Goal: Transaction & Acquisition: Purchase product/service

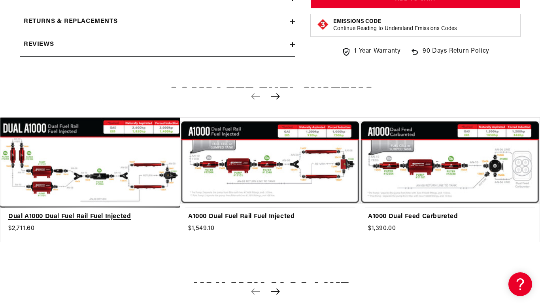
scroll to position [913, 0]
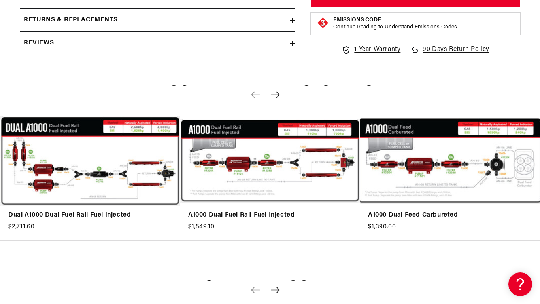
click at [424, 210] on link "A1000 Dual Feed Carbureted" at bounding box center [446, 215] width 156 height 10
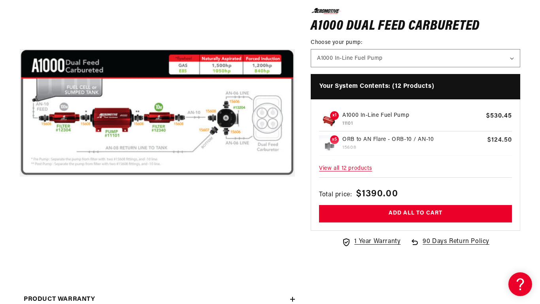
click at [20, 251] on button "Open media 1 in modal" at bounding box center [20, 251] width 0 height 0
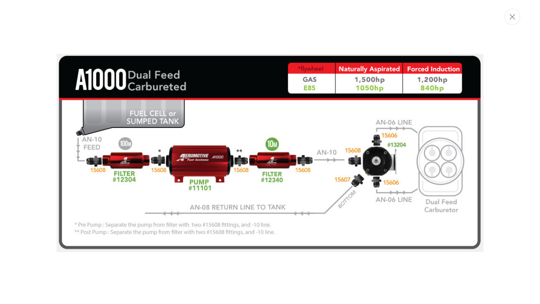
click at [513, 19] on icon "Close" at bounding box center [513, 17] width 6 height 6
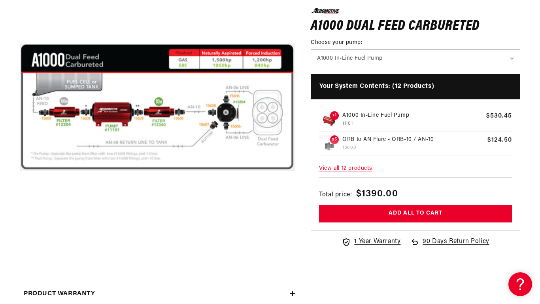
scroll to position [149, 0]
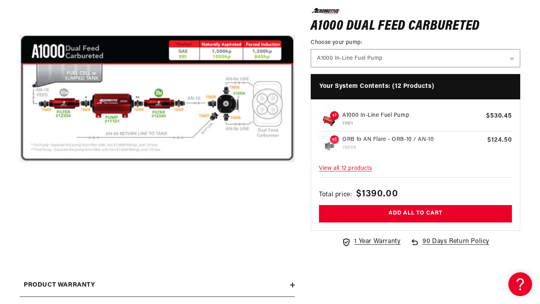
click at [342, 170] on span "View all 12 products" at bounding box center [415, 168] width 193 height 17
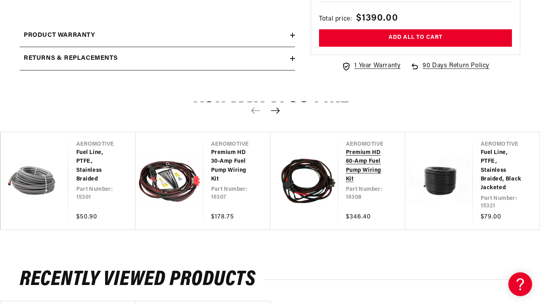
scroll to position [403, 0]
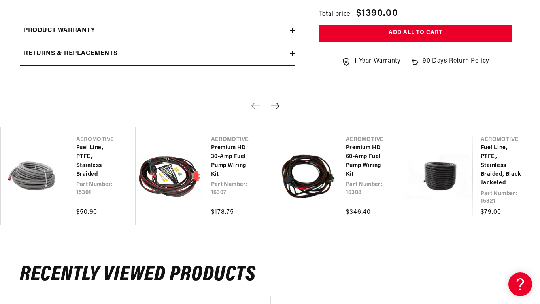
click at [275, 108] on icon "Next slide" at bounding box center [275, 105] width 10 height 7
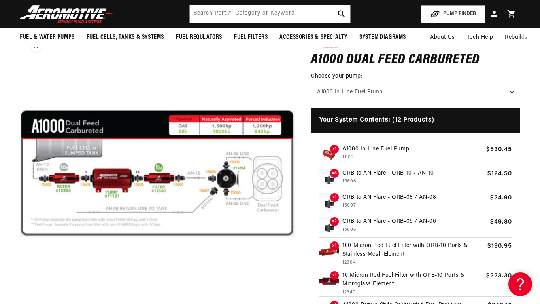
scroll to position [0, 0]
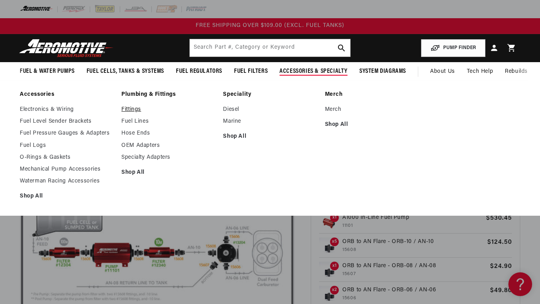
click at [131, 108] on link "Fittings" at bounding box center [168, 109] width 94 height 7
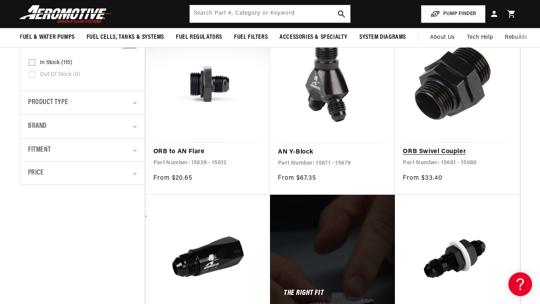
scroll to position [175, 0]
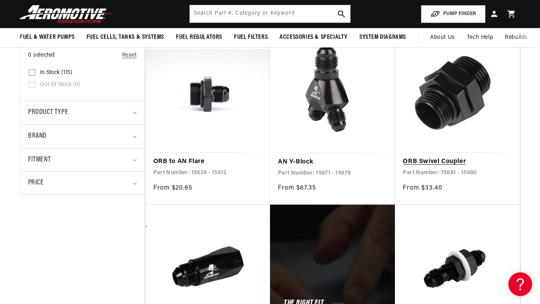
click at [427, 162] on link "ORB Swivel Coupler" at bounding box center [457, 162] width 109 height 10
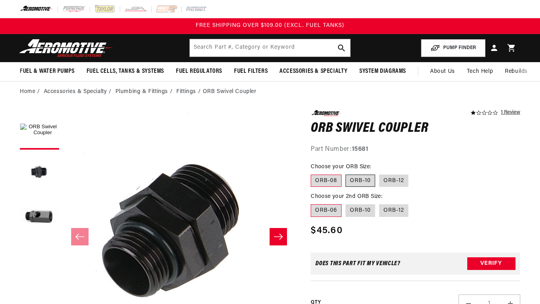
click at [363, 183] on label "ORB-10" at bounding box center [361, 180] width 30 height 13
click at [346, 173] on input "ORB-10" at bounding box center [346, 173] width 0 height 0
radio input "true"
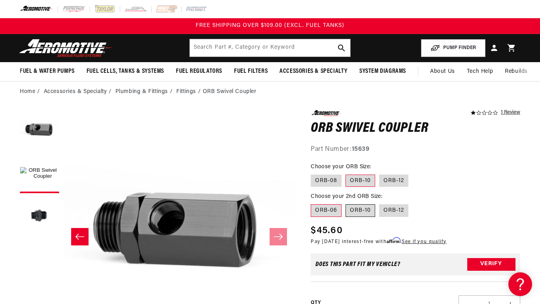
click at [362, 209] on label "ORB-10" at bounding box center [361, 210] width 30 height 13
click at [346, 203] on input "ORB-10" at bounding box center [346, 202] width 0 height 0
radio input "true"
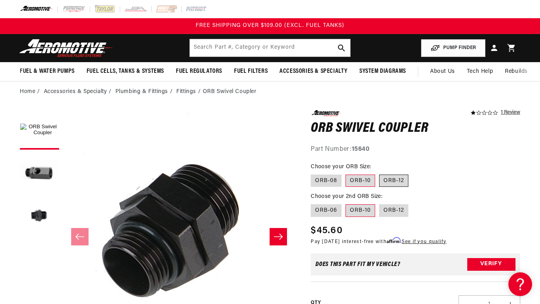
click at [389, 181] on label "ORB-12" at bounding box center [393, 180] width 29 height 13
click at [380, 173] on input "ORB-12" at bounding box center [379, 173] width 0 height 0
radio input "true"
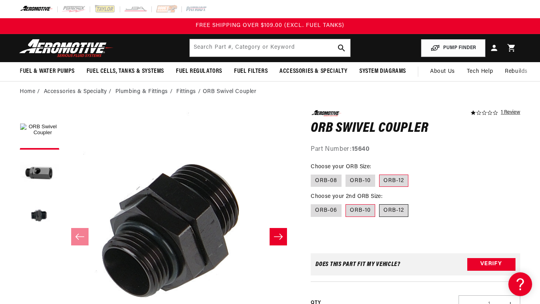
click at [396, 212] on label "ORB-12" at bounding box center [393, 210] width 29 height 13
click at [380, 203] on input "ORB-12" at bounding box center [379, 202] width 0 height 0
radio input "true"
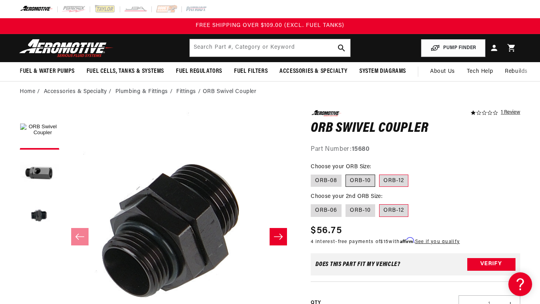
click at [366, 182] on label "ORB-10" at bounding box center [361, 180] width 30 height 13
click at [346, 173] on input "ORB-10" at bounding box center [346, 173] width 0 height 0
radio input "true"
click at [363, 208] on label "ORB-10" at bounding box center [361, 210] width 30 height 13
click at [346, 203] on input "ORB-10" at bounding box center [346, 202] width 0 height 0
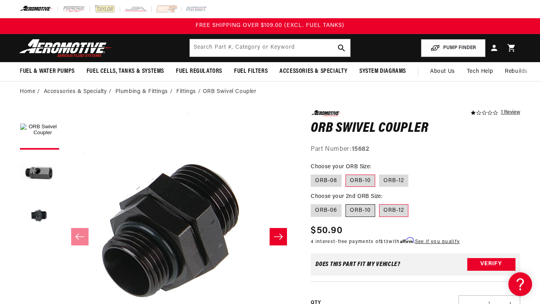
radio input "true"
click at [197, 49] on input "text" at bounding box center [270, 47] width 161 height 17
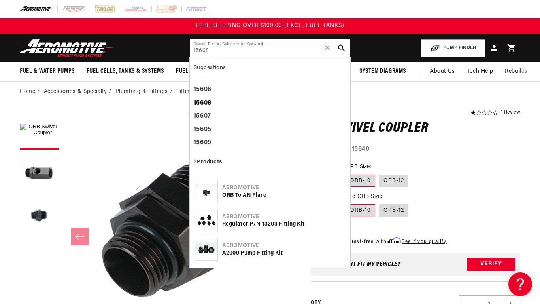
type input "15608"
click at [206, 104] on b "15608" at bounding box center [203, 103] width 18 height 6
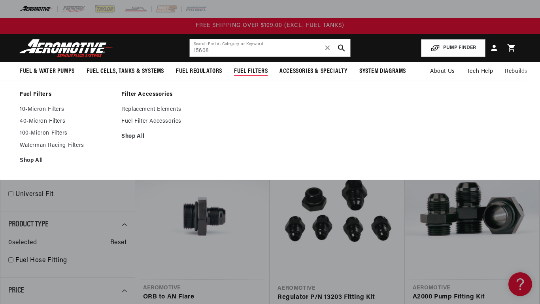
click at [252, 74] on span "Fuel Filters" at bounding box center [251, 71] width 34 height 8
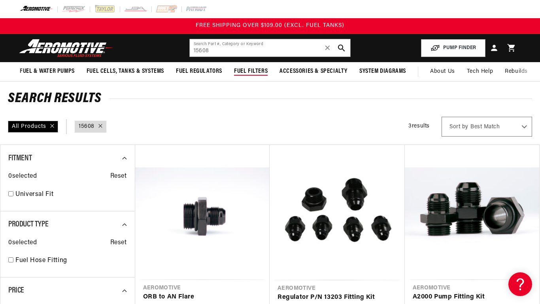
click at [253, 74] on span "Fuel Filters" at bounding box center [251, 71] width 34 height 8
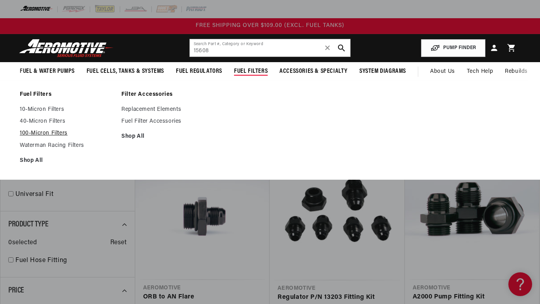
click at [42, 135] on link "100-Micron Filters" at bounding box center [67, 133] width 94 height 7
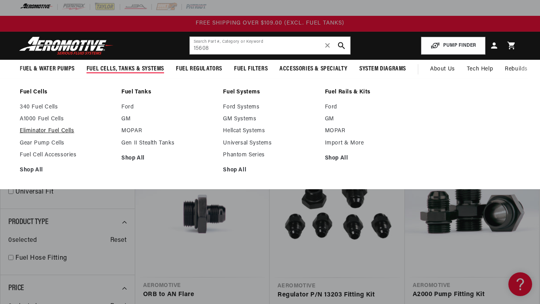
scroll to position [4, 0]
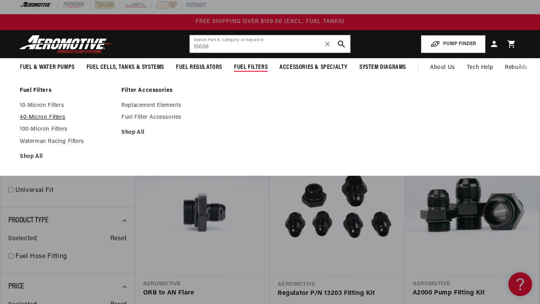
click at [33, 119] on link "40-Micron Filters" at bounding box center [67, 117] width 94 height 7
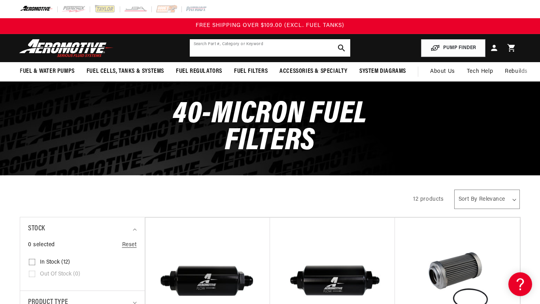
click at [210, 46] on input "text" at bounding box center [270, 47] width 161 height 17
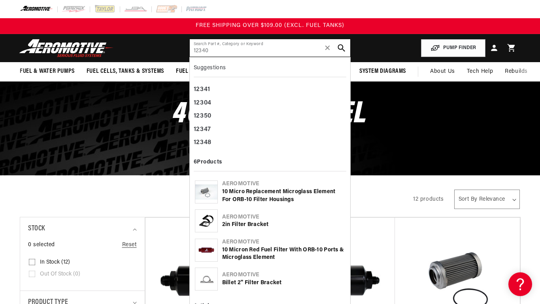
type input "12340"
click at [342, 48] on use "search button" at bounding box center [342, 48] width 8 height 8
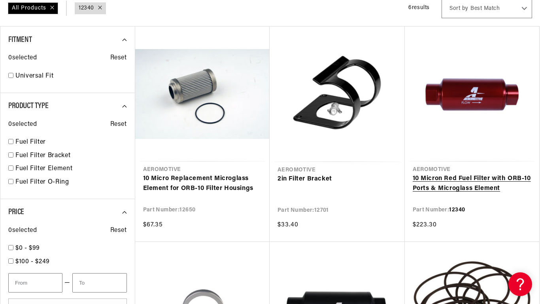
scroll to position [122, 0]
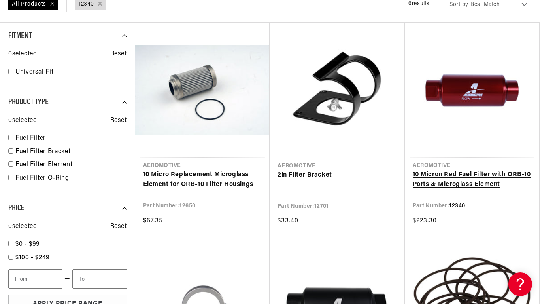
click at [465, 178] on link "10 Micron Red Fuel Filter with ORB-10 Ports & Microglass Element" at bounding box center [472, 180] width 119 height 20
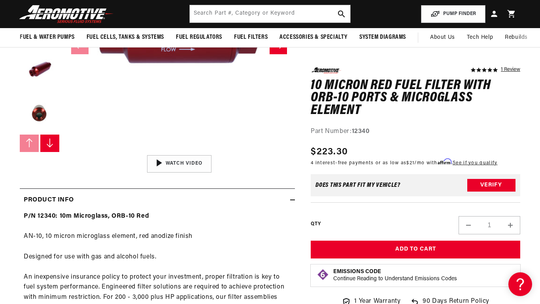
scroll to position [177, 0]
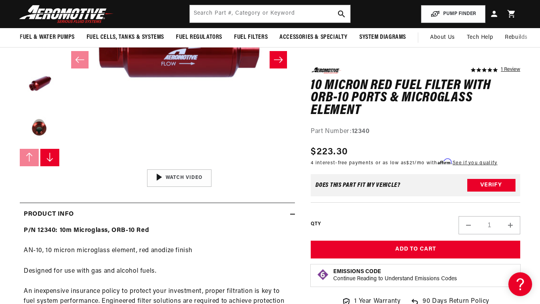
click at [51, 161] on icon "Slide right" at bounding box center [50, 156] width 8 height 9
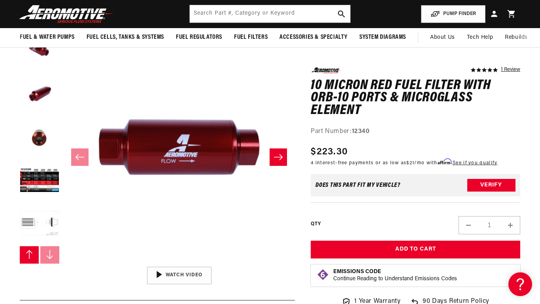
scroll to position [79, 0]
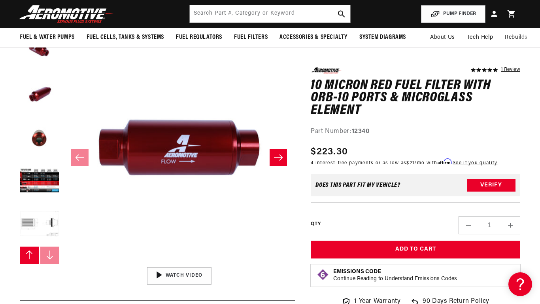
click at [282, 161] on button "Slide right" at bounding box center [278, 157] width 17 height 17
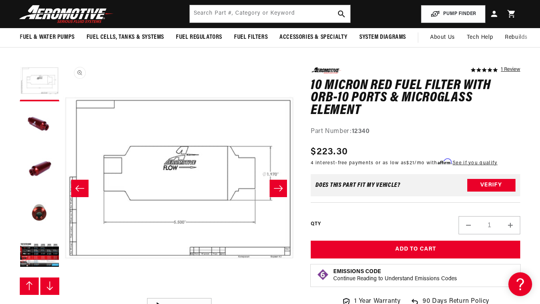
scroll to position [0, 0]
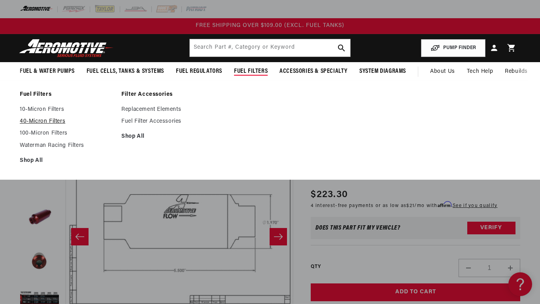
click at [38, 122] on link "40-Micron Filters" at bounding box center [67, 121] width 94 height 7
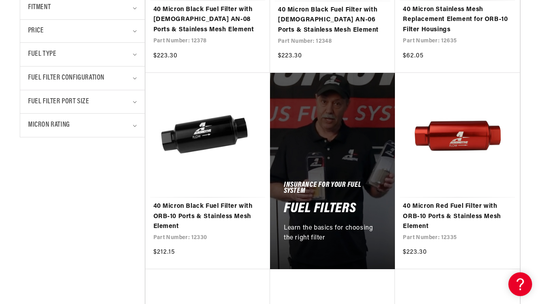
scroll to position [343, 0]
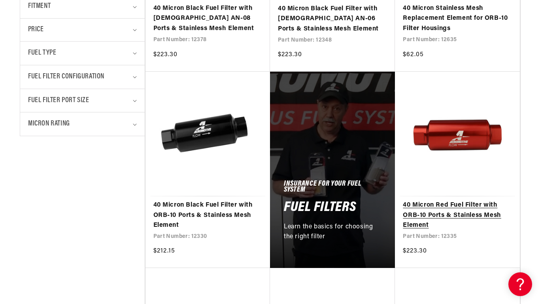
click at [451, 219] on link "40 Micron Red Fuel Filter with ORB-10 Ports & Stainless Mesh Element" at bounding box center [457, 215] width 109 height 30
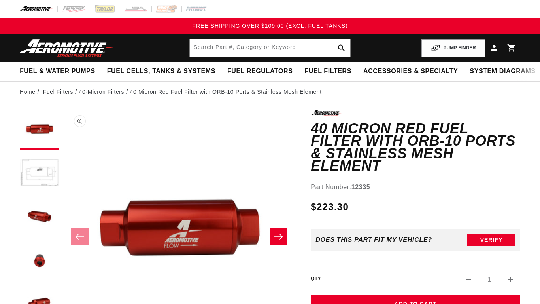
scroll to position [0, 0]
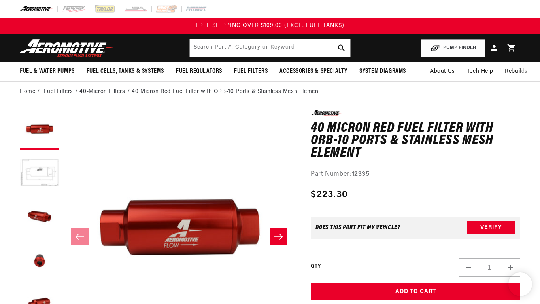
click at [278, 236] on icon "Slide right" at bounding box center [278, 237] width 9 height 6
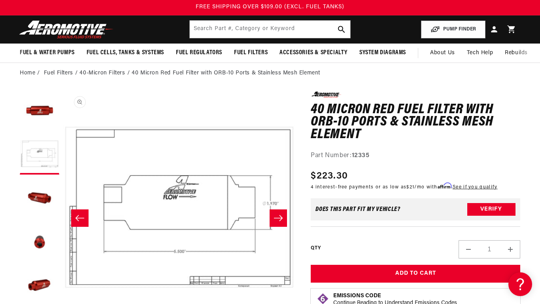
scroll to position [9, 0]
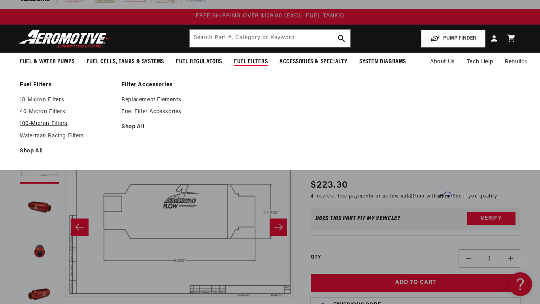
click at [43, 125] on link "100-Micron Filters" at bounding box center [67, 123] width 94 height 7
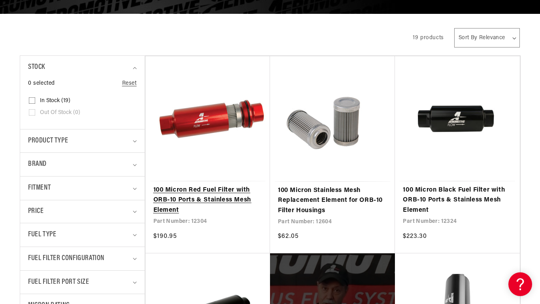
scroll to position [162, 0]
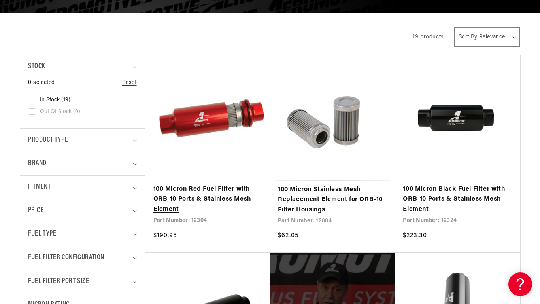
click at [194, 191] on link "100 Micron Red Fuel Filter with ORB-10 Ports & Stainless Mesh Element" at bounding box center [207, 199] width 109 height 30
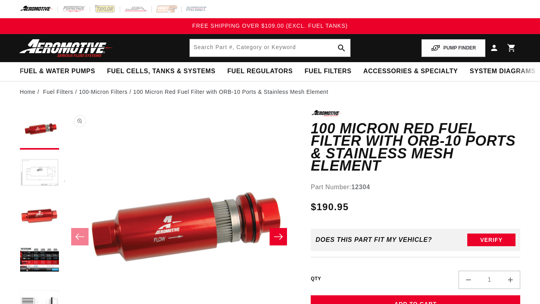
scroll to position [0, 0]
click at [279, 237] on icon "Slide right" at bounding box center [278, 237] width 9 height 8
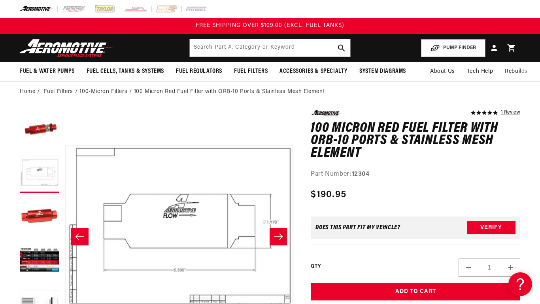
scroll to position [0, 0]
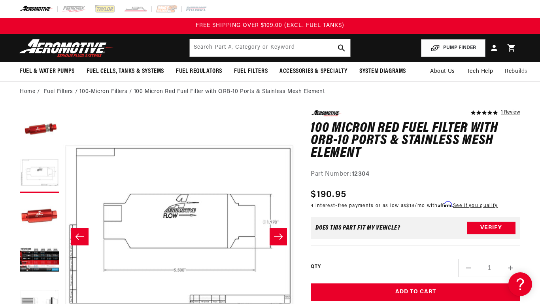
click at [279, 234] on icon "Slide right" at bounding box center [278, 237] width 9 height 8
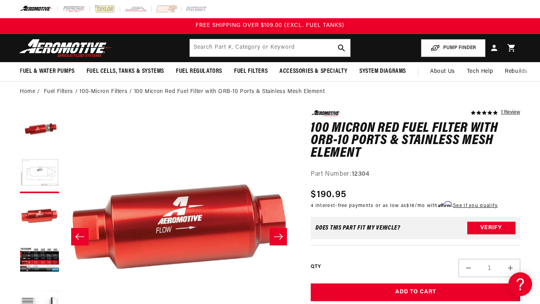
scroll to position [0, 464]
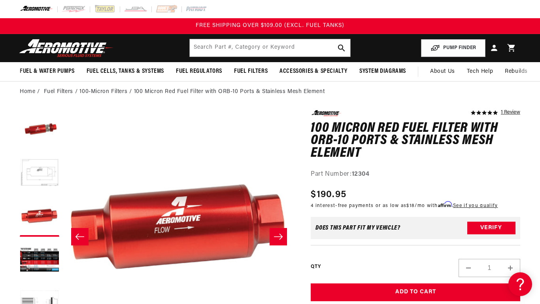
click at [279, 235] on icon "Slide right" at bounding box center [278, 237] width 9 height 8
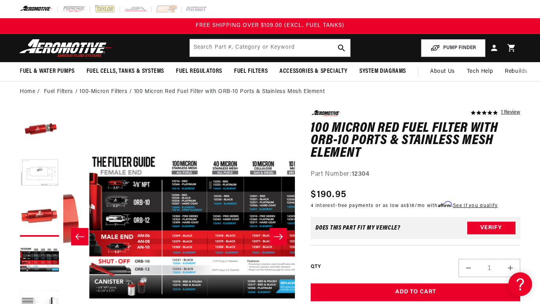
scroll to position [0, 696]
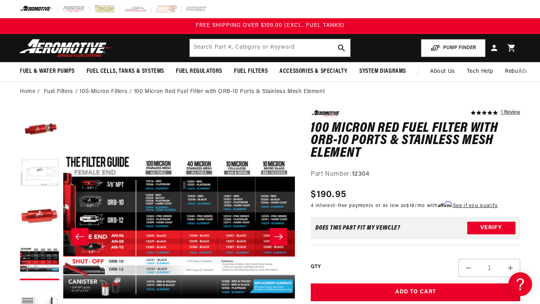
click at [279, 235] on icon "Slide right" at bounding box center [278, 237] width 9 height 8
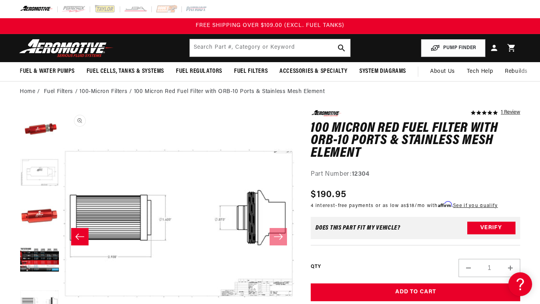
scroll to position [20, 0]
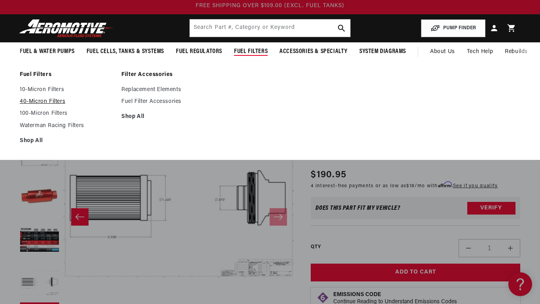
click at [23, 100] on link "40-Micron Filters" at bounding box center [67, 101] width 94 height 7
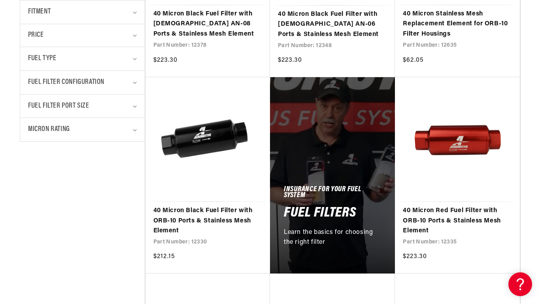
scroll to position [341, 0]
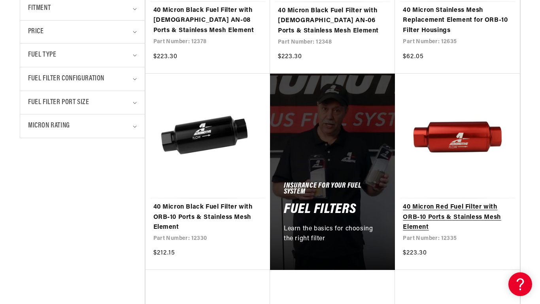
click at [467, 218] on link "40 Micron Red Fuel Filter with ORB-10 Ports & Stainless Mesh Element" at bounding box center [457, 217] width 109 height 30
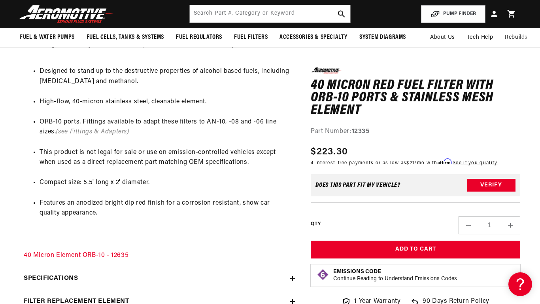
scroll to position [421, 0]
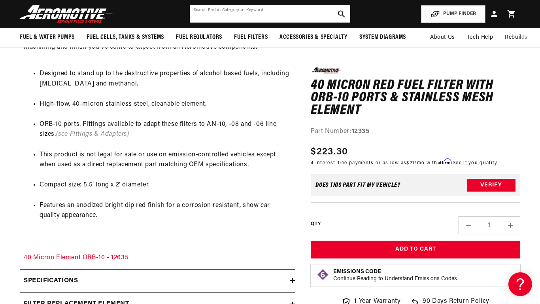
click at [230, 14] on input "text" at bounding box center [270, 13] width 161 height 17
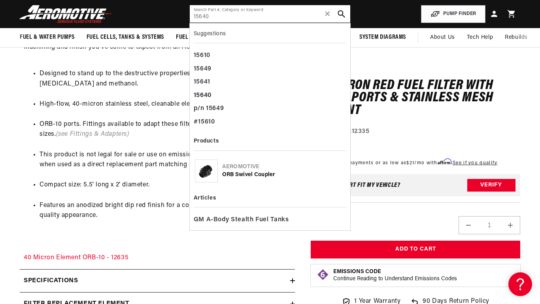
type input "15640"
click at [342, 14] on icon "search button" at bounding box center [342, 14] width 8 height 8
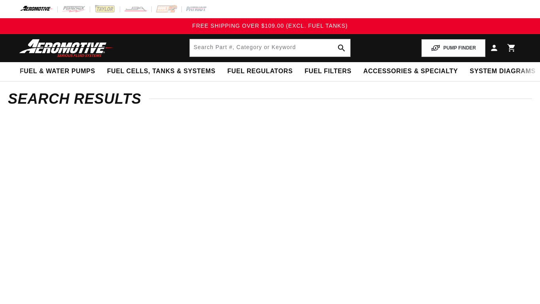
type input "15640"
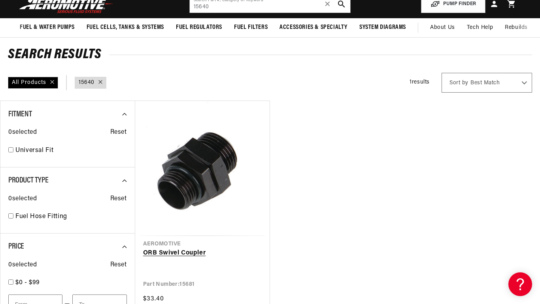
scroll to position [73, 0]
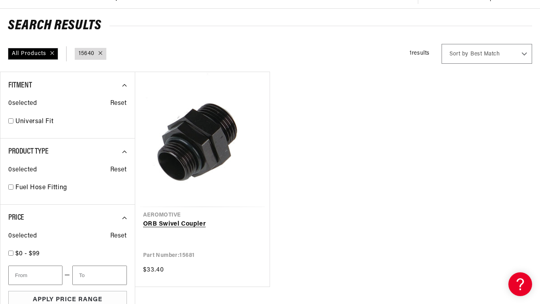
click at [190, 222] on link "ORB Swivel Coupler" at bounding box center [202, 224] width 119 height 10
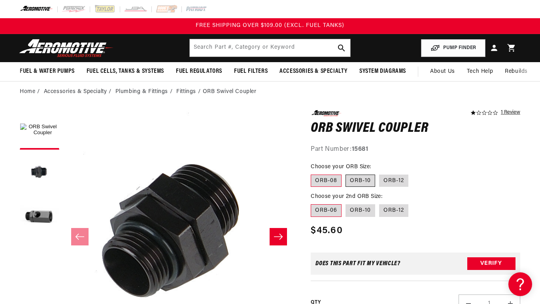
click at [364, 182] on label "ORB-10" at bounding box center [361, 180] width 30 height 13
click at [346, 173] on input "ORB-10" at bounding box center [346, 173] width 0 height 0
radio input "true"
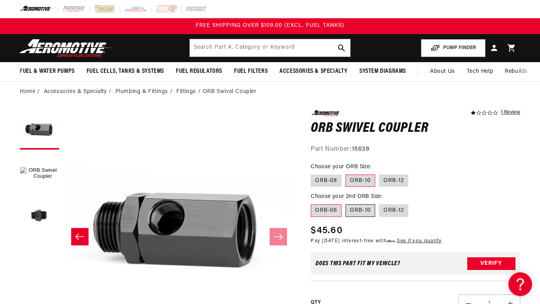
click at [357, 212] on label "ORB-10" at bounding box center [361, 210] width 30 height 13
click at [346, 203] on input "ORB-10" at bounding box center [346, 202] width 0 height 0
radio input "true"
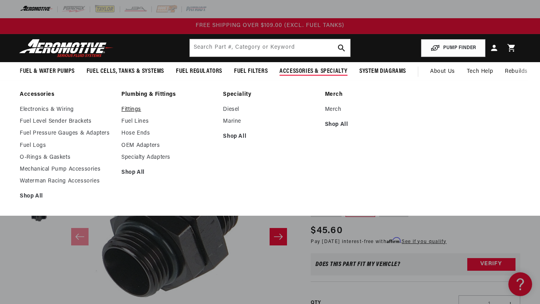
click at [131, 111] on link "Fittings" at bounding box center [168, 109] width 94 height 7
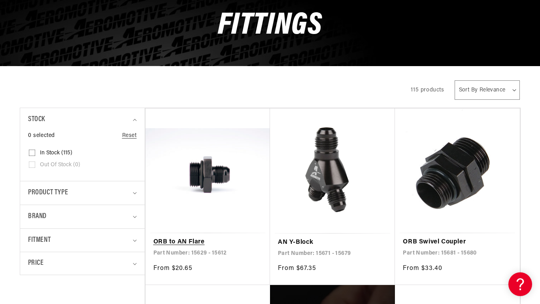
scroll to position [105, 0]
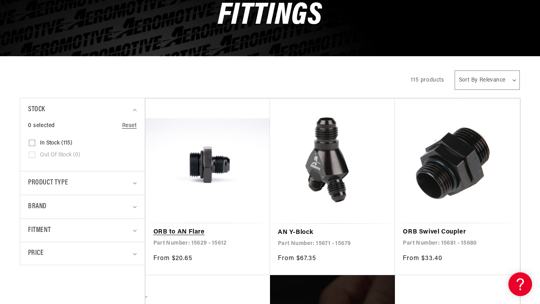
click at [178, 229] on link "ORB to AN Flare" at bounding box center [207, 232] width 109 height 10
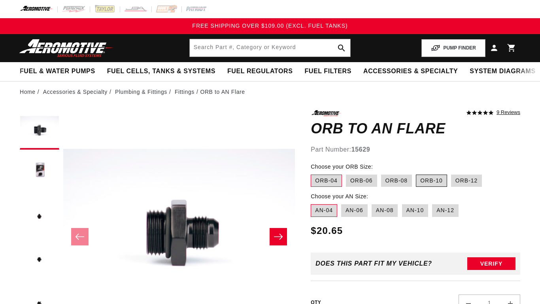
click at [430, 185] on label "ORB-10" at bounding box center [431, 180] width 31 height 13
click at [416, 173] on input "ORB-10" at bounding box center [416, 173] width 0 height 0
radio input "true"
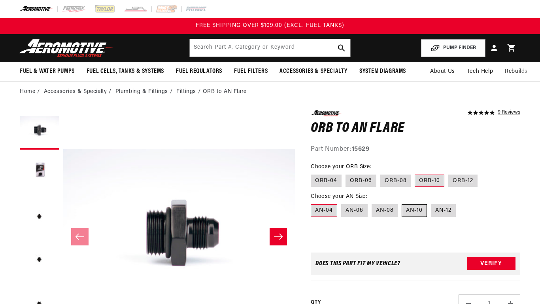
click at [412, 214] on label "AN-10" at bounding box center [414, 210] width 25 height 13
click at [403, 203] on input "AN-10" at bounding box center [402, 202] width 0 height 0
radio input "true"
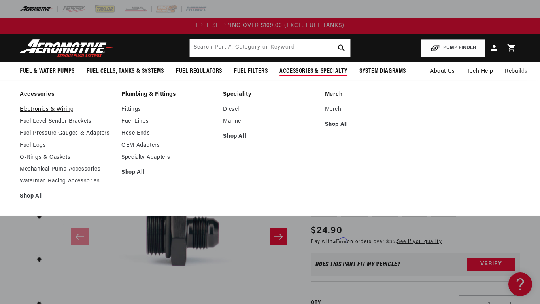
click at [49, 111] on link "Electronics & Wiring" at bounding box center [67, 109] width 94 height 7
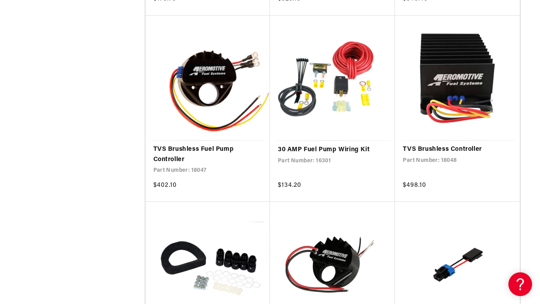
scroll to position [382, 0]
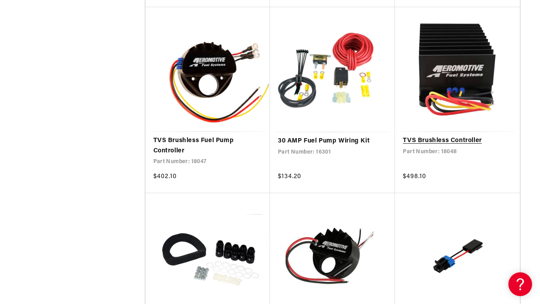
click at [434, 142] on link "TVS Brushless Controller" at bounding box center [457, 141] width 109 height 10
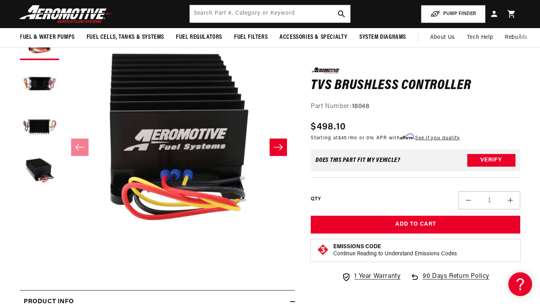
scroll to position [40, 0]
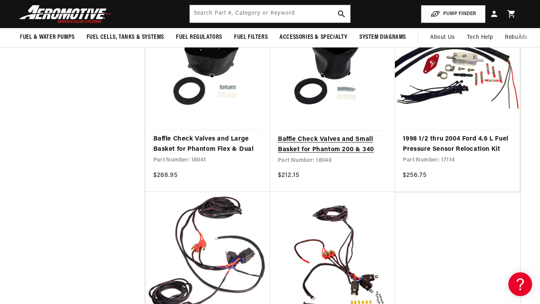
scroll to position [613, 0]
